Goal: Find specific page/section: Find specific page/section

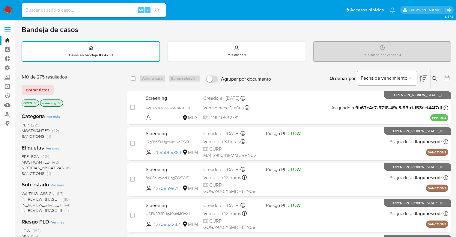
click at [24, 156] on span "PEP_RCA" at bounding box center [30, 157] width 17 height 6
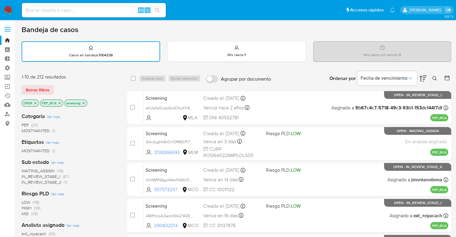
click at [56, 103] on p "PEP_RCA" at bounding box center [52, 103] width 23 height 7
click at [61, 103] on p "PEP_RCA" at bounding box center [52, 103] width 23 height 7
click at [61, 102] on icon "close-filter" at bounding box center [60, 103] width 4 height 4
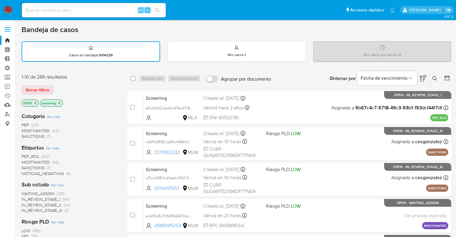
click at [57, 89] on div "Borrar filtros" at bounding box center [70, 90] width 96 height 10
click at [68, 82] on div "1-10 de 266 resultados Borrar filtros OPEN screening" at bounding box center [70, 91] width 96 height 34
click at [56, 80] on div "1-10 de 266 resultados Borrar filtros OPEN screening" at bounding box center [70, 91] width 96 height 34
click at [55, 86] on div "Borrar filtros" at bounding box center [70, 90] width 96 height 10
